Goal: Participate in discussion: Engage in conversation with other users on a specific topic

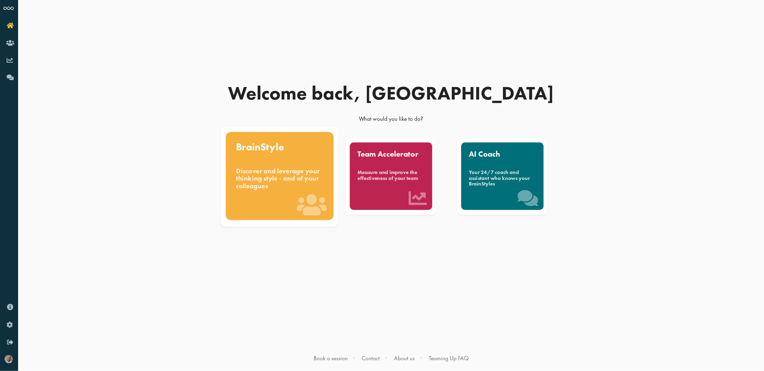
click at [276, 169] on div "Discover and leverage your thinking style - and of your colleagues" at bounding box center [279, 178] width 87 height 23
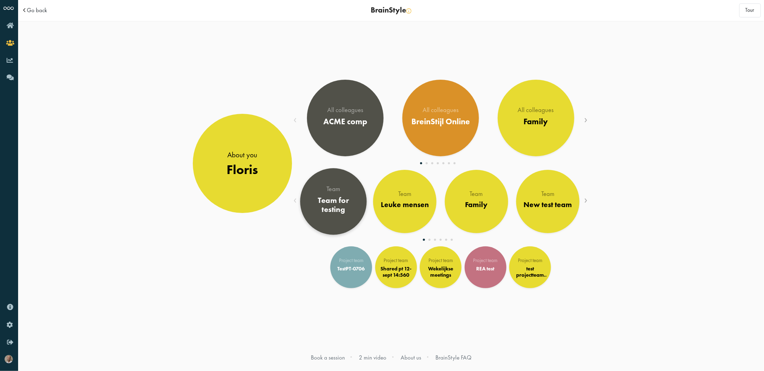
click at [326, 197] on div "Team for testing" at bounding box center [333, 205] width 54 height 19
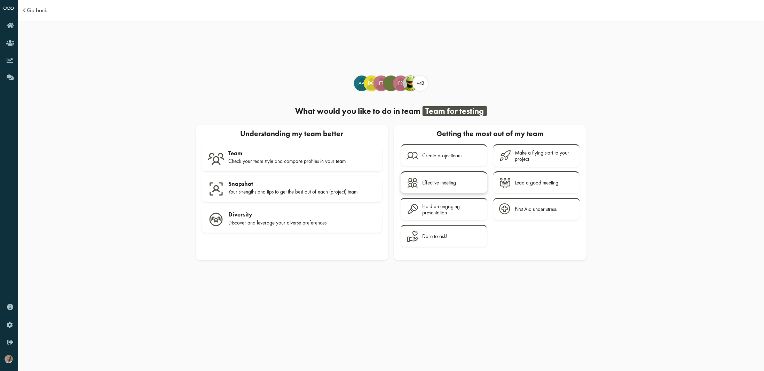
click at [417, 180] on icon at bounding box center [413, 183] width 12 height 12
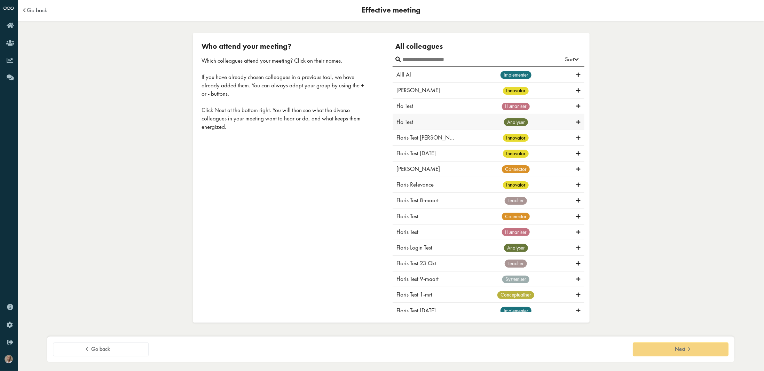
click at [431, 126] on div "Flo Test analyser" at bounding box center [489, 122] width 192 height 16
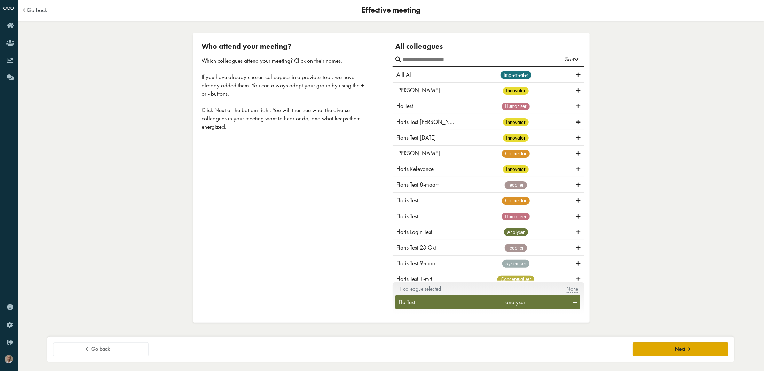
click at [677, 356] on button "Next" at bounding box center [681, 350] width 96 height 14
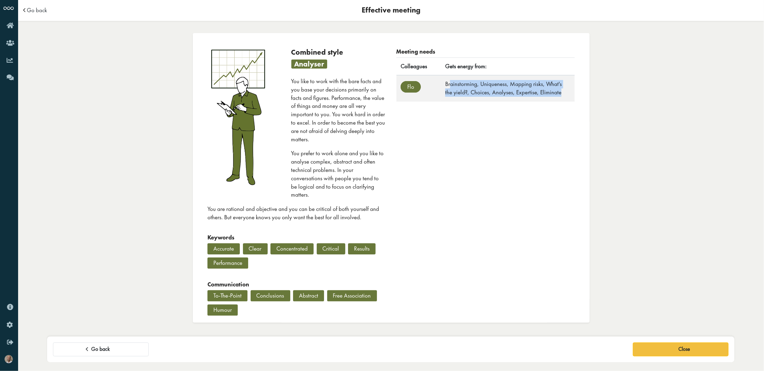
drag, startPoint x: 448, startPoint y: 83, endPoint x: 556, endPoint y: 95, distance: 107.9
click at [556, 95] on td "Brainstorming, Uniqueness, Mapping risks, What's the yield?, Choices, Analyses,…" at bounding box center [508, 88] width 134 height 26
click at [91, 349] on span at bounding box center [87, 348] width 7 height 6
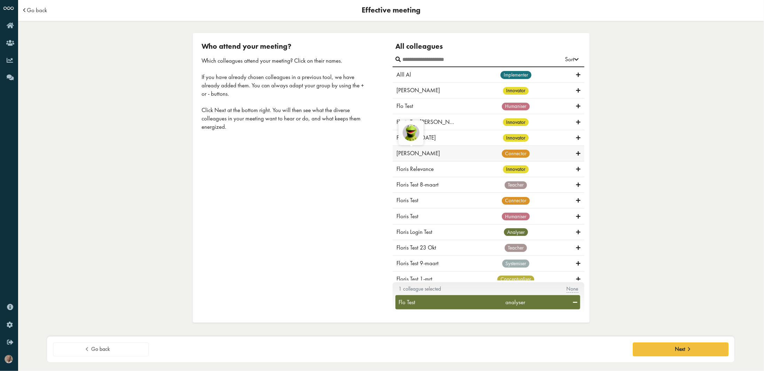
click at [405, 146] on div "Floris Hoppe connector" at bounding box center [489, 154] width 192 height 16
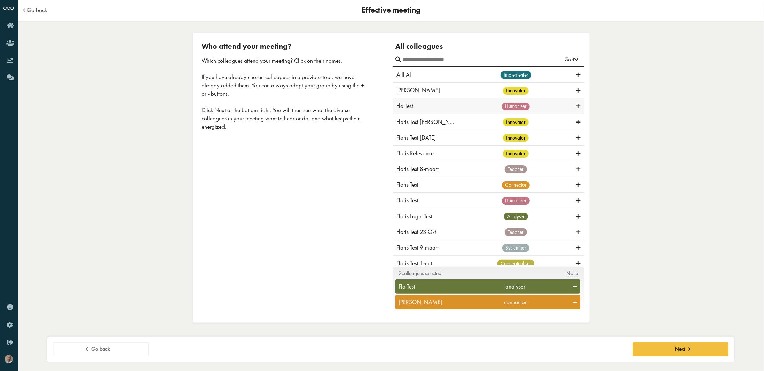
click at [429, 113] on div "Flo Test humaniser" at bounding box center [489, 107] width 192 height 16
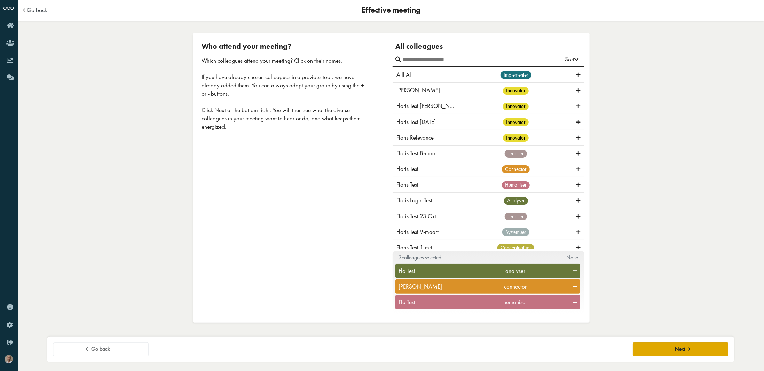
click at [667, 353] on button "Next" at bounding box center [681, 350] width 96 height 14
